Goal: Transaction & Acquisition: Purchase product/service

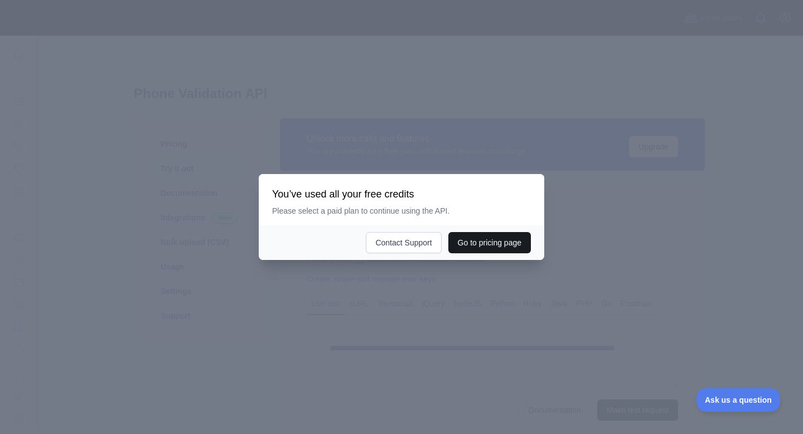
click at [493, 252] on button "Go to pricing page" at bounding box center [489, 242] width 82 height 21
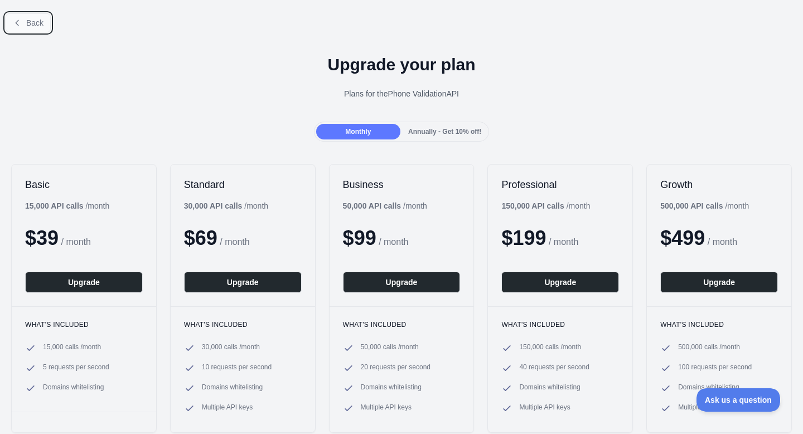
click at [21, 17] on button "Back" at bounding box center [28, 22] width 45 height 19
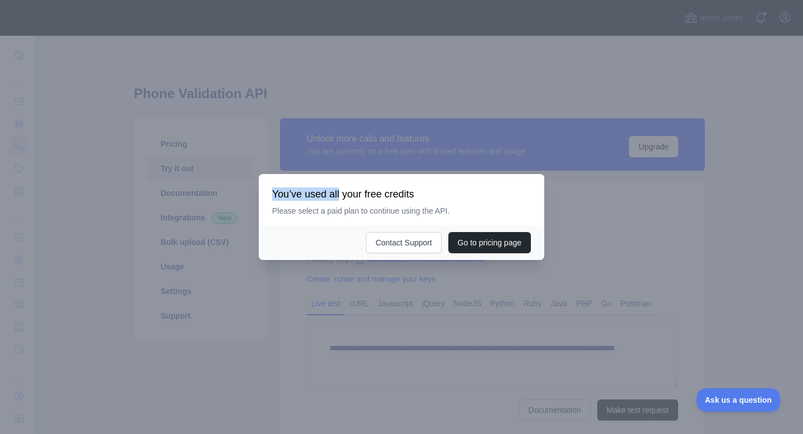
drag, startPoint x: 340, startPoint y: 200, endPoint x: 375, endPoint y: 299, distance: 104.7
click at [375, 299] on div "​ You’ve used all your free credits Please select a paid plan to continue using…" at bounding box center [401, 217] width 803 height 434
click at [23, 208] on div at bounding box center [401, 217] width 803 height 434
